Goal: Task Accomplishment & Management: Use online tool/utility

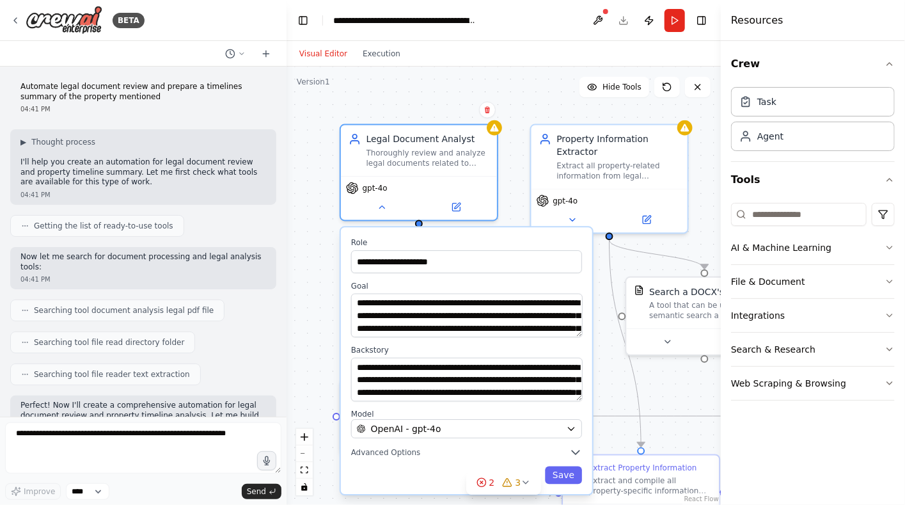
scroll to position [886, 0]
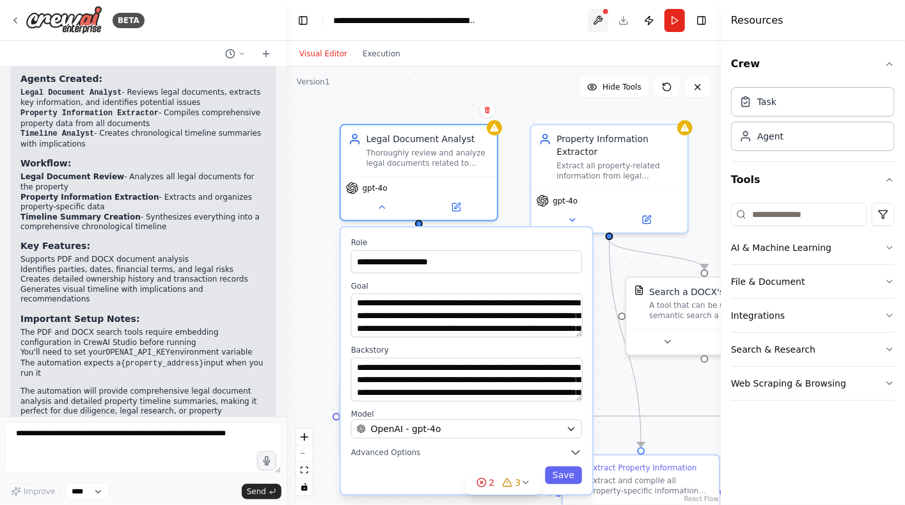
click at [595, 15] on button at bounding box center [598, 20] width 20 height 23
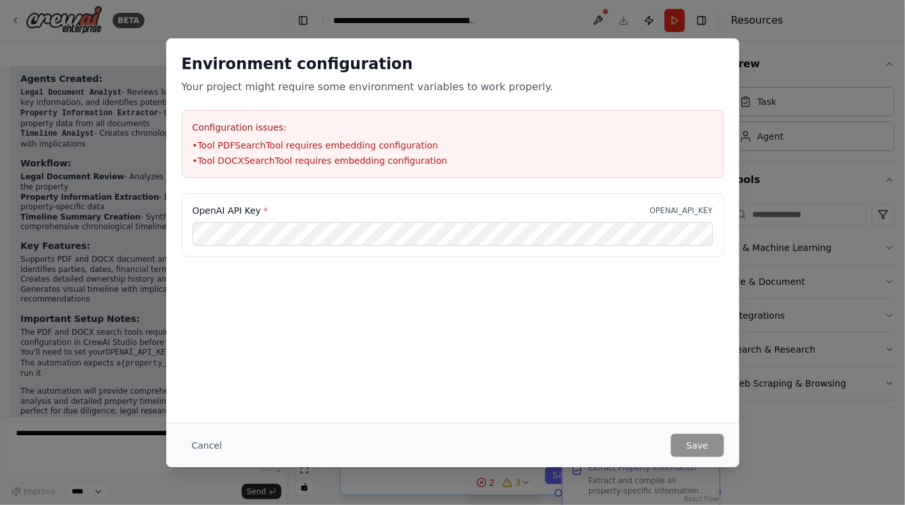
click at [200, 444] on button "Cancel" at bounding box center [207, 445] width 51 height 23
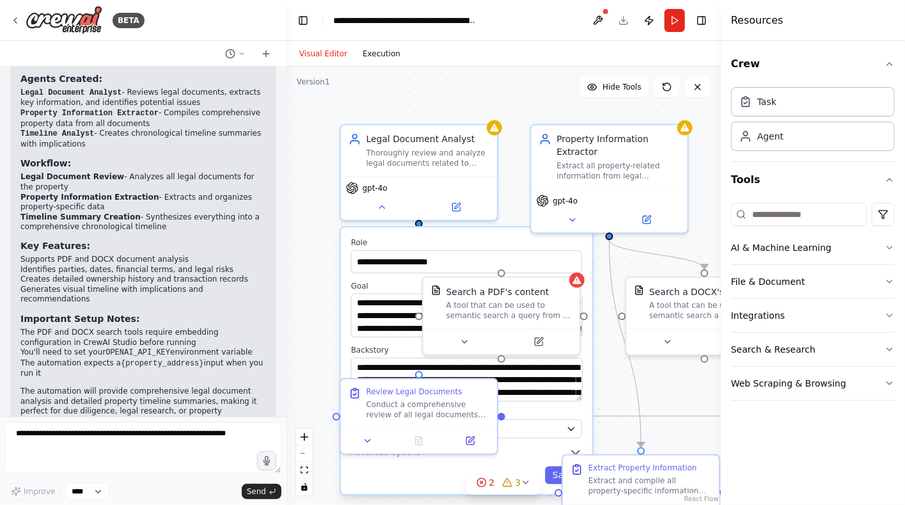
click at [375, 57] on button "Execution" at bounding box center [381, 53] width 53 height 15
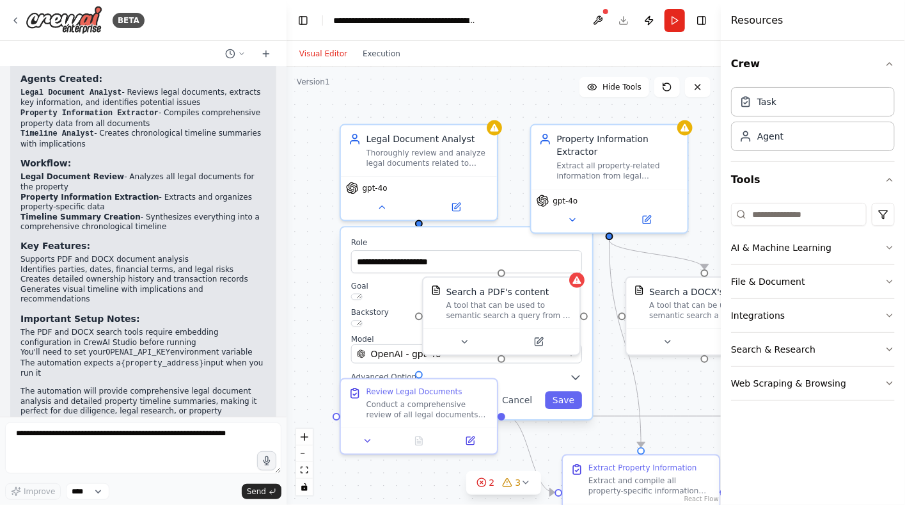
click at [330, 55] on button "Visual Editor" at bounding box center [323, 53] width 63 height 15
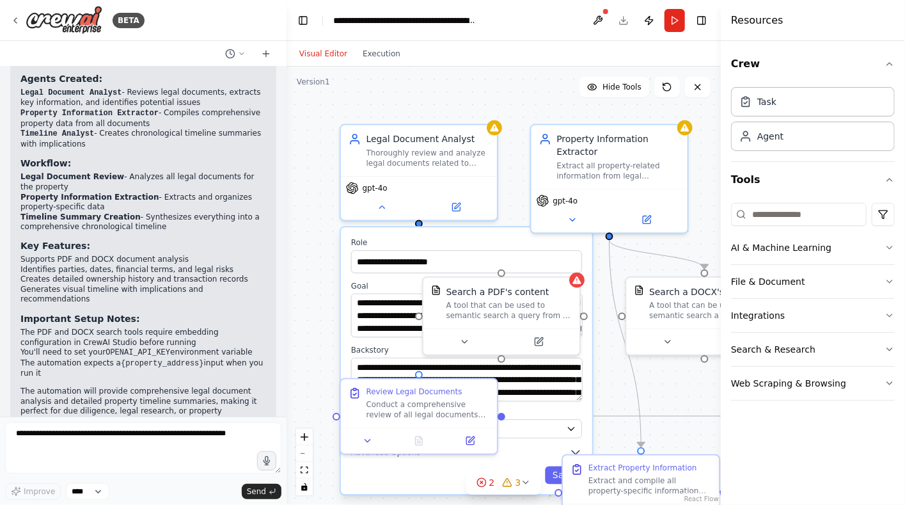
click at [617, 379] on div "**********" at bounding box center [504, 286] width 434 height 438
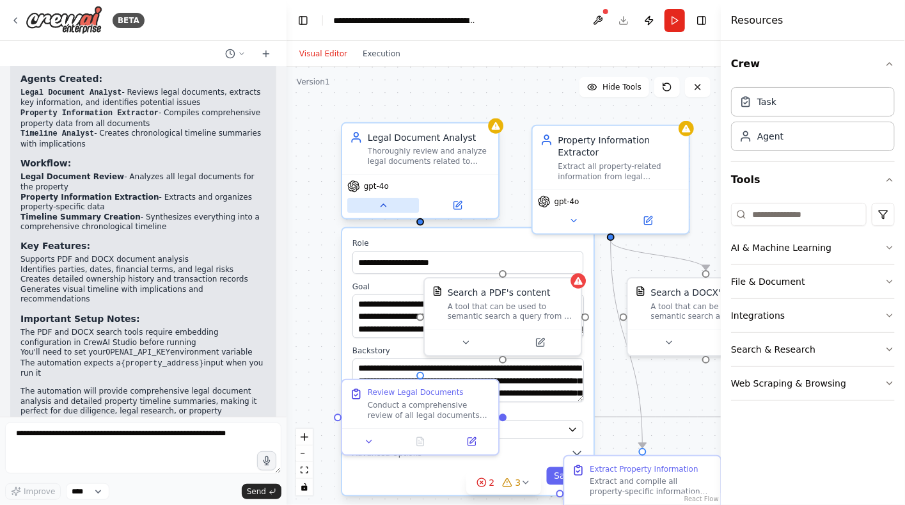
click at [387, 209] on icon at bounding box center [383, 205] width 10 height 10
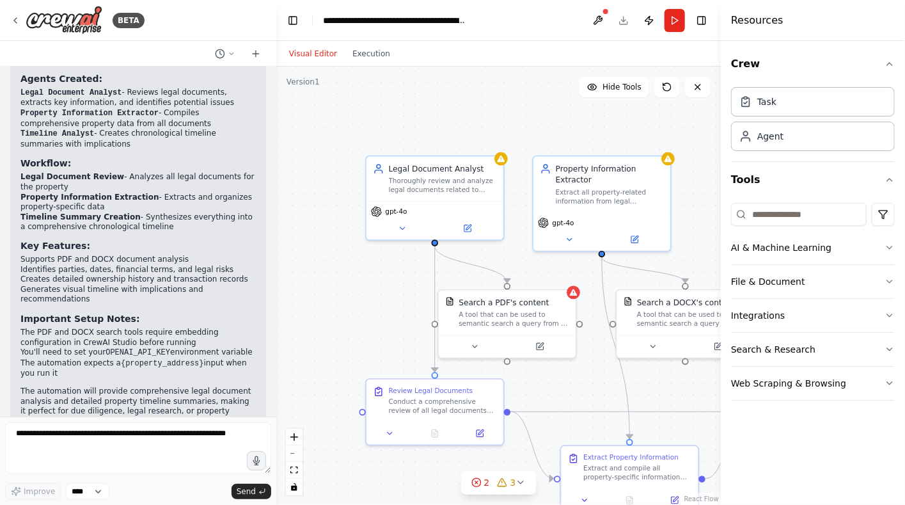
scroll to position [896, 0]
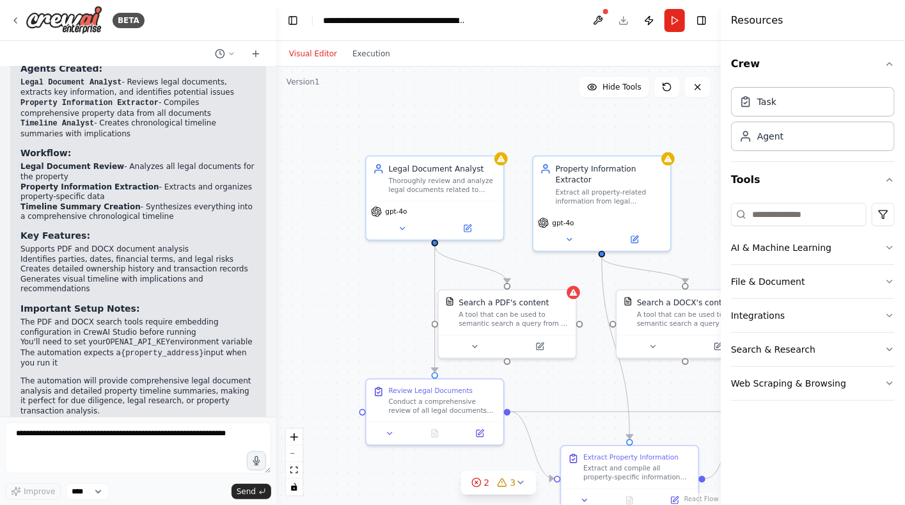
click at [276, 296] on div "BETA Automate legal document review and prepare a timelines summary of the prop…" at bounding box center [452, 252] width 905 height 505
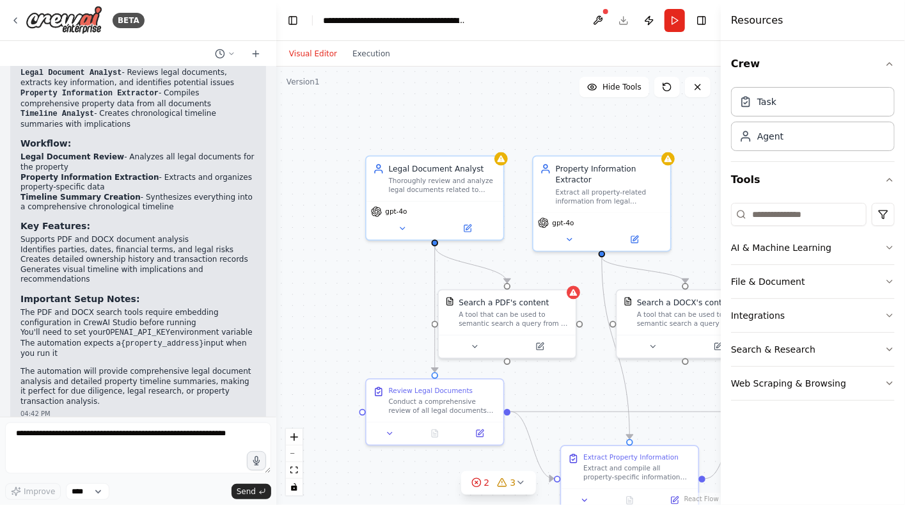
scroll to position [0, 0]
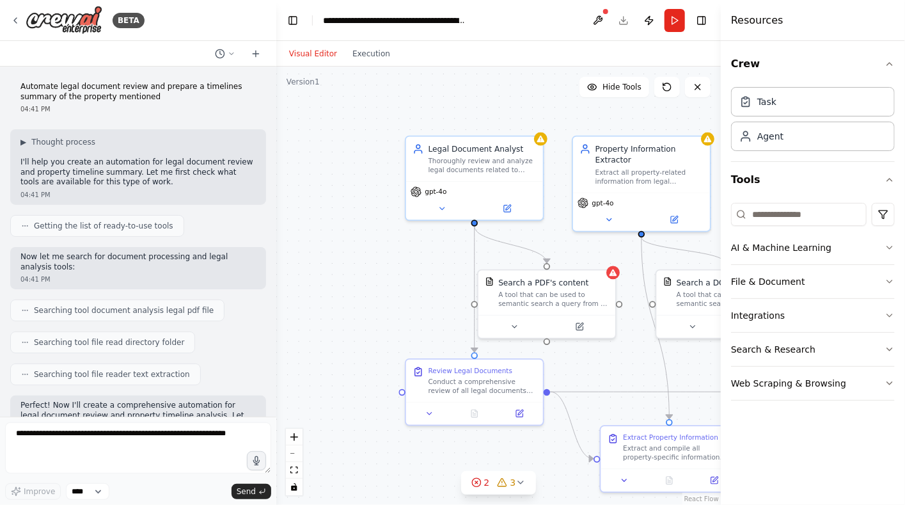
drag, startPoint x: 683, startPoint y: 251, endPoint x: 729, endPoint y: 209, distance: 62.1
click at [724, 231] on div "BETA Automate legal document review and prepare a timelines summary of the prop…" at bounding box center [452, 252] width 905 height 505
click at [699, 90] on icon at bounding box center [698, 87] width 10 height 10
click at [639, 88] on span "Hide Tools" at bounding box center [622, 87] width 39 height 10
click at [639, 88] on span "Show Tools" at bounding box center [621, 87] width 42 height 10
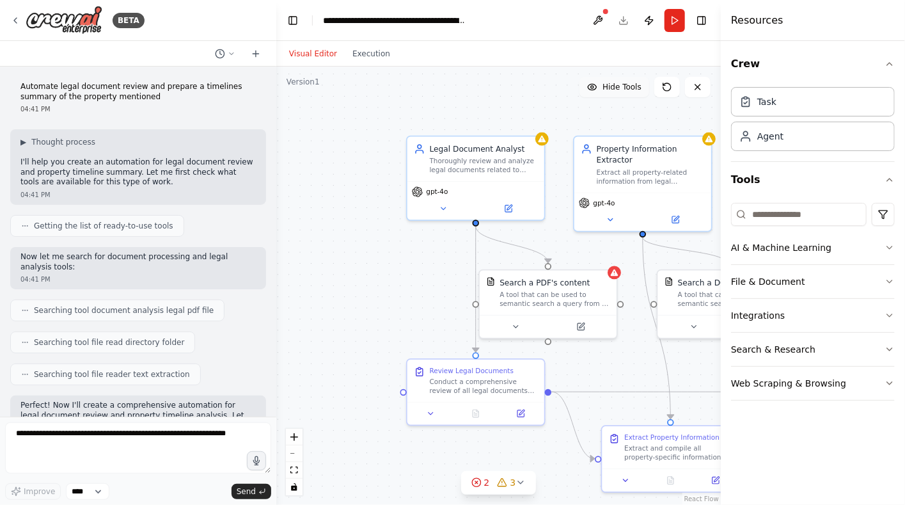
click at [639, 88] on span "Hide Tools" at bounding box center [622, 87] width 39 height 10
click at [637, 86] on span "Show Tools" at bounding box center [621, 87] width 42 height 10
click at [333, 309] on div ".deletable-edge-delete-btn { width: 20px; height: 20px; border: 0px solid #ffff…" at bounding box center [498, 286] width 445 height 438
click at [300, 455] on button "zoom out" at bounding box center [294, 453] width 17 height 17
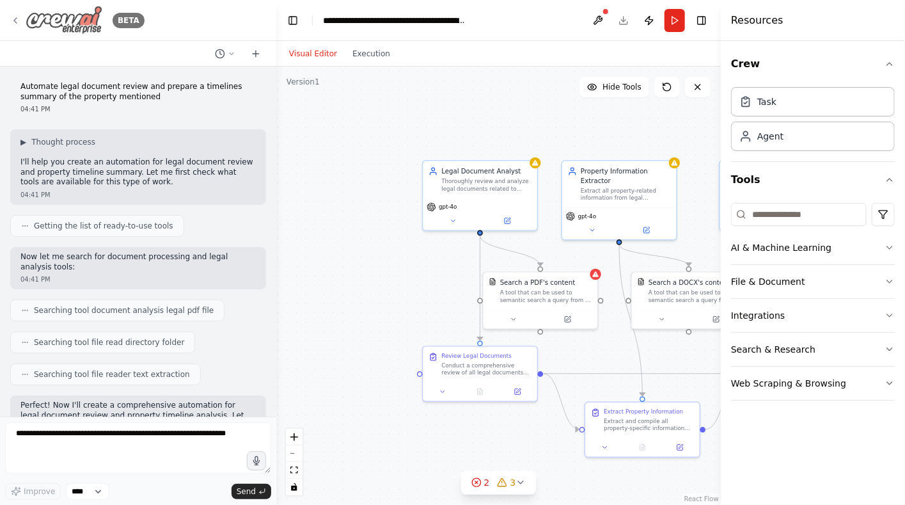
click at [12, 19] on icon at bounding box center [15, 20] width 10 height 10
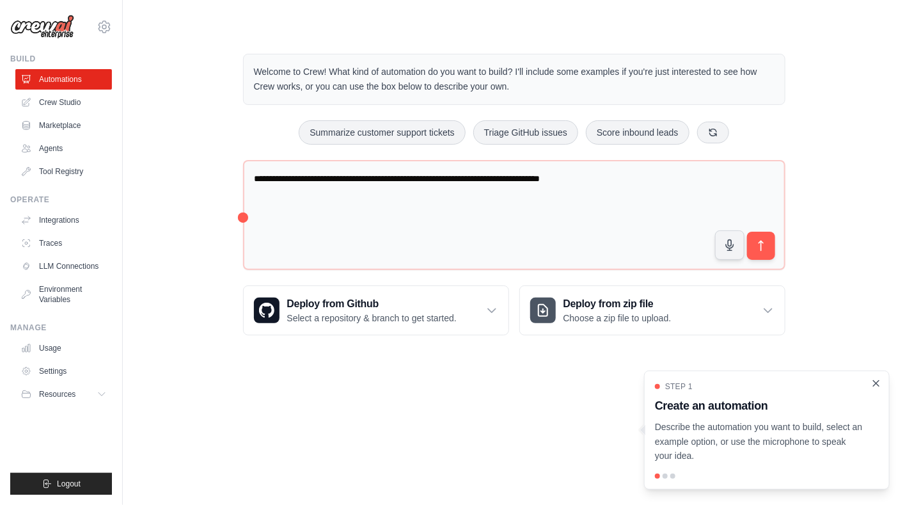
click at [879, 385] on icon "Close walkthrough" at bounding box center [877, 383] width 12 height 12
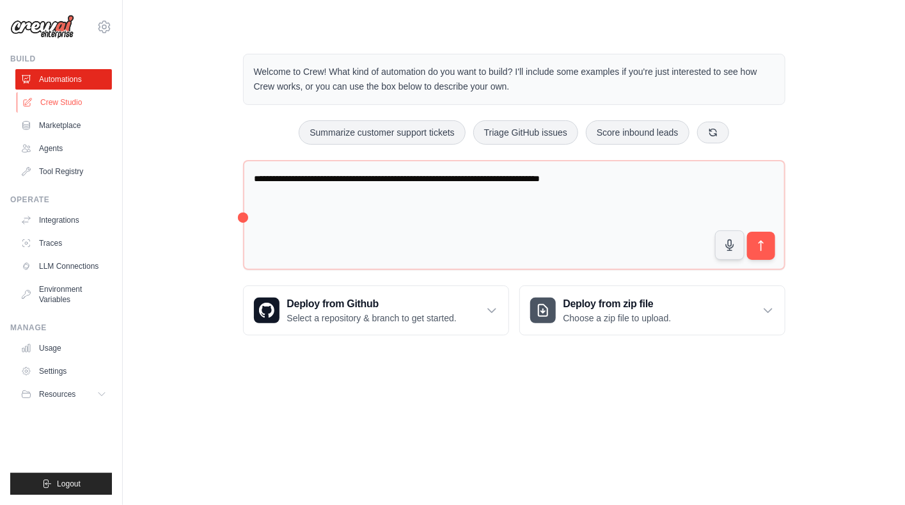
click at [77, 100] on link "Crew Studio" at bounding box center [65, 102] width 97 height 20
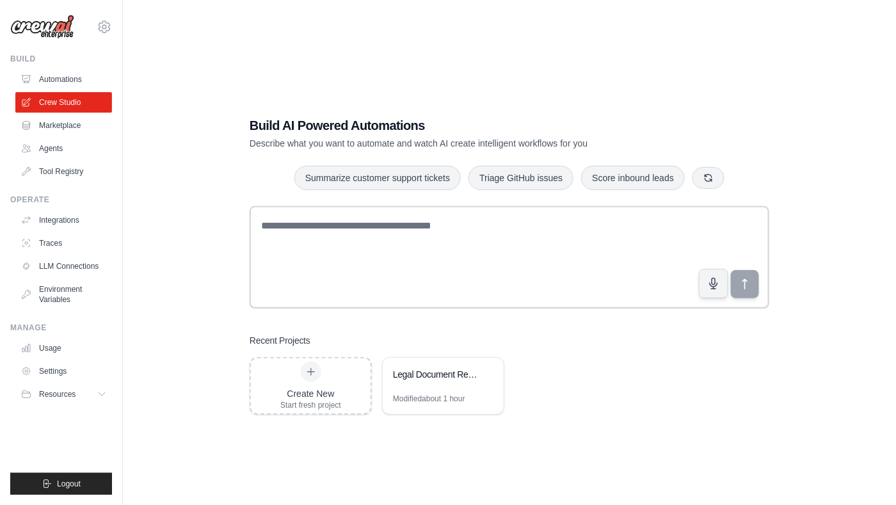
click at [594, 390] on div "Create New Start fresh project Legal Document Review & Property Timeline Analyz…" at bounding box center [510, 386] width 520 height 58
